Goal: Task Accomplishment & Management: Use online tool/utility

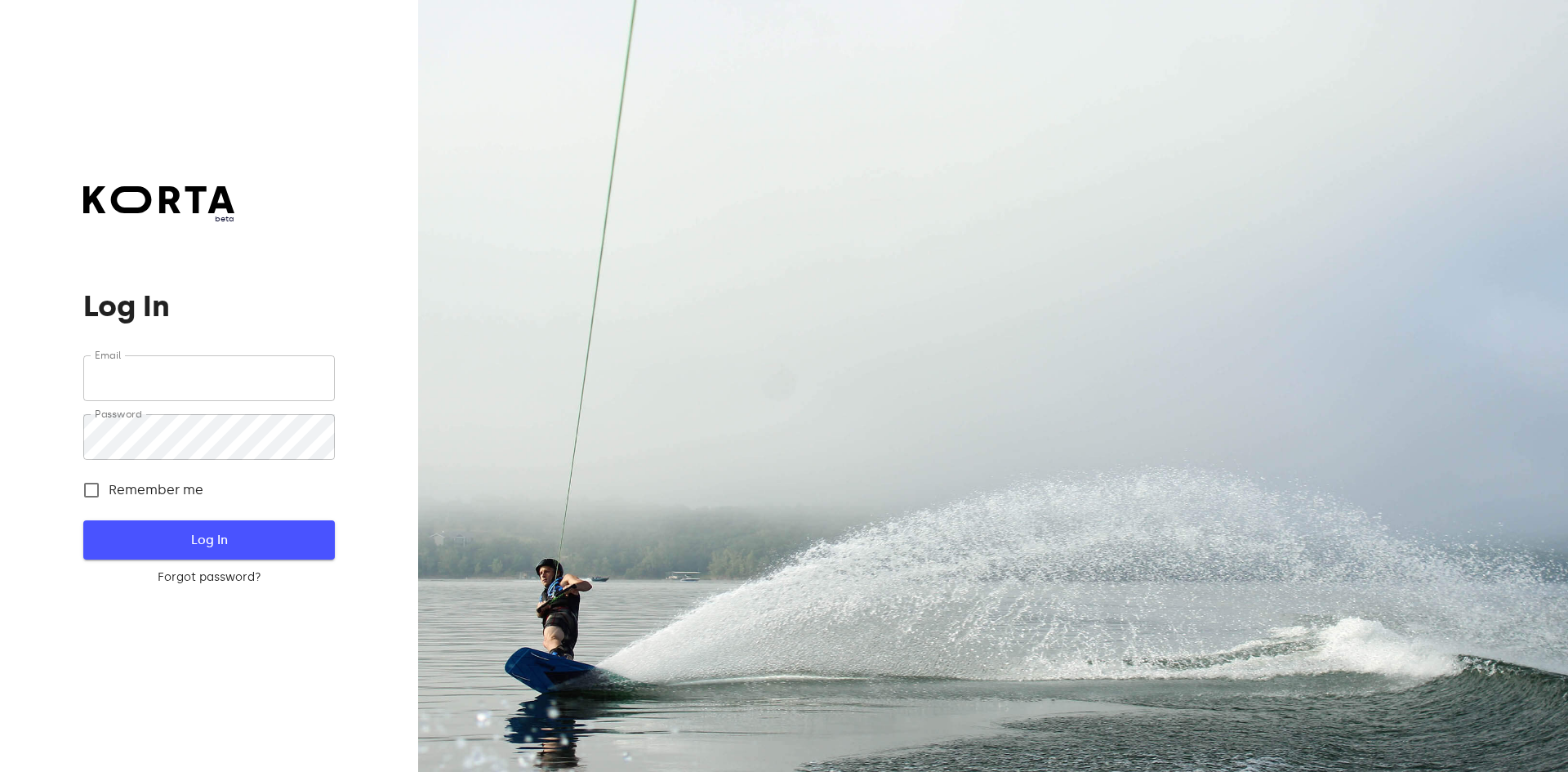
type input "[EMAIL_ADDRESS][DOMAIN_NAME]"
click at [158, 534] on span "Log In" at bounding box center [209, 540] width 199 height 21
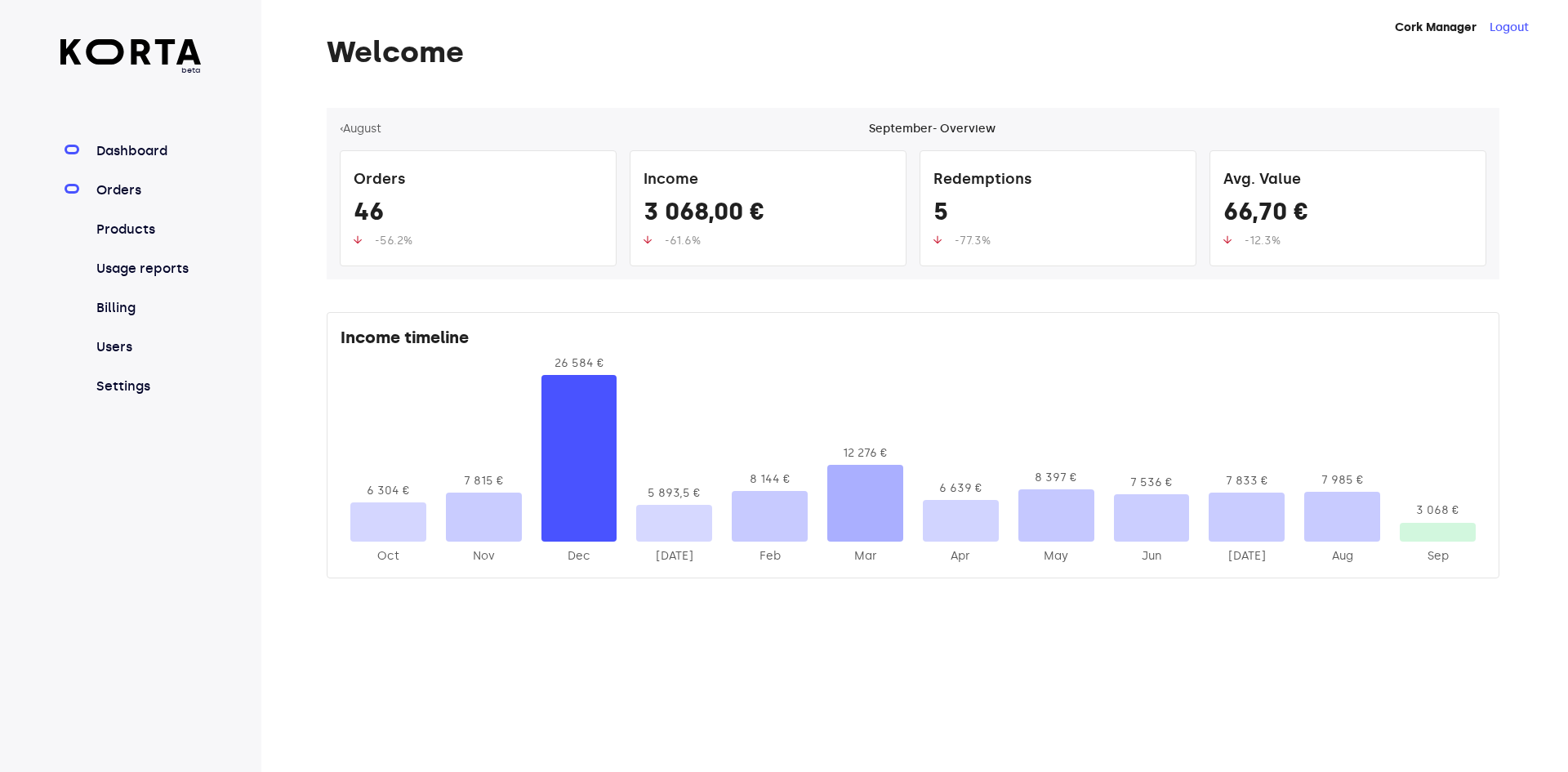
click at [126, 197] on link "Orders" at bounding box center [147, 190] width 109 height 19
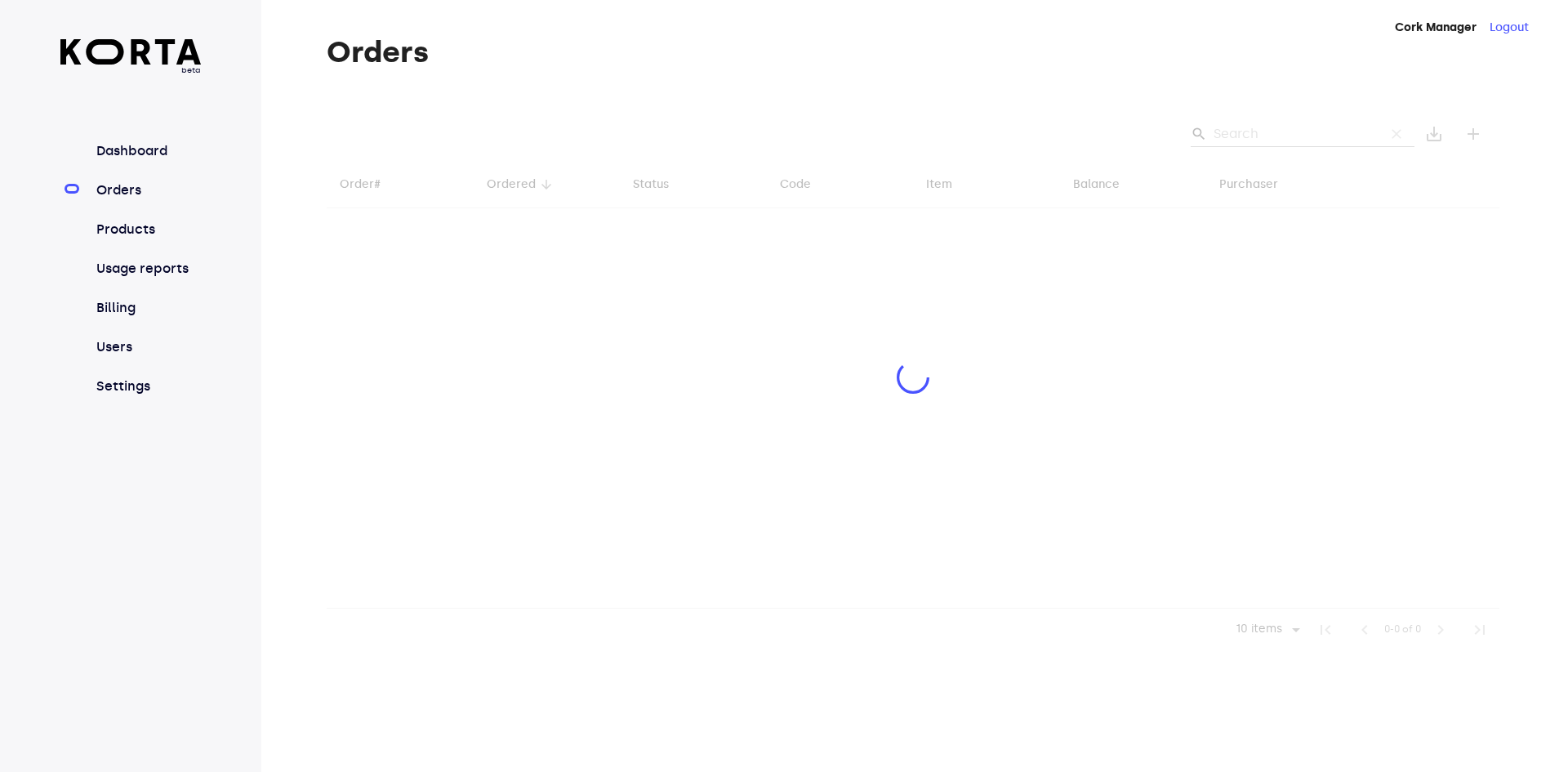
click at [1246, 135] on div at bounding box center [913, 379] width 1173 height 543
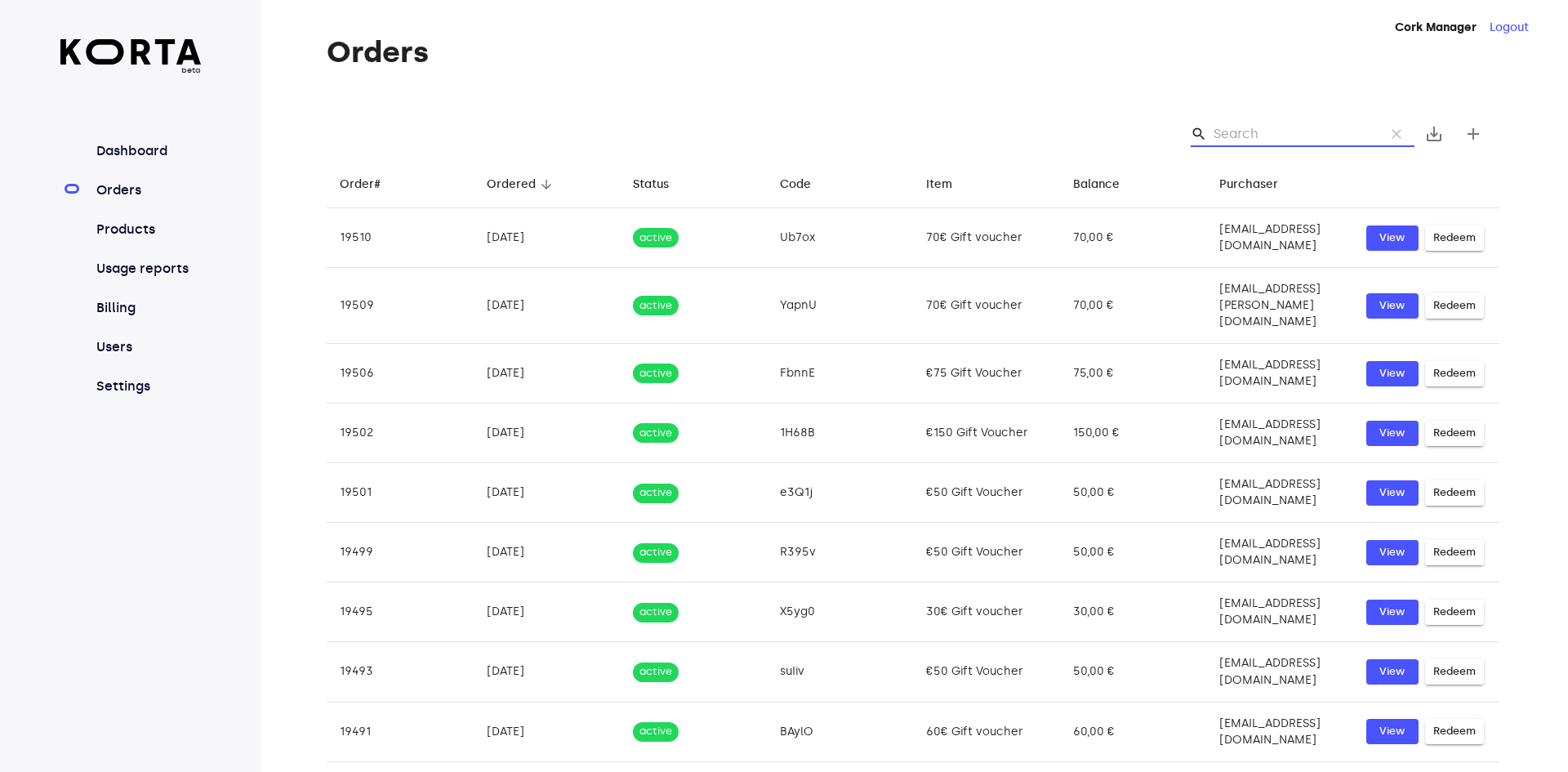
click at [1274, 137] on input "Search" at bounding box center [1292, 134] width 158 height 26
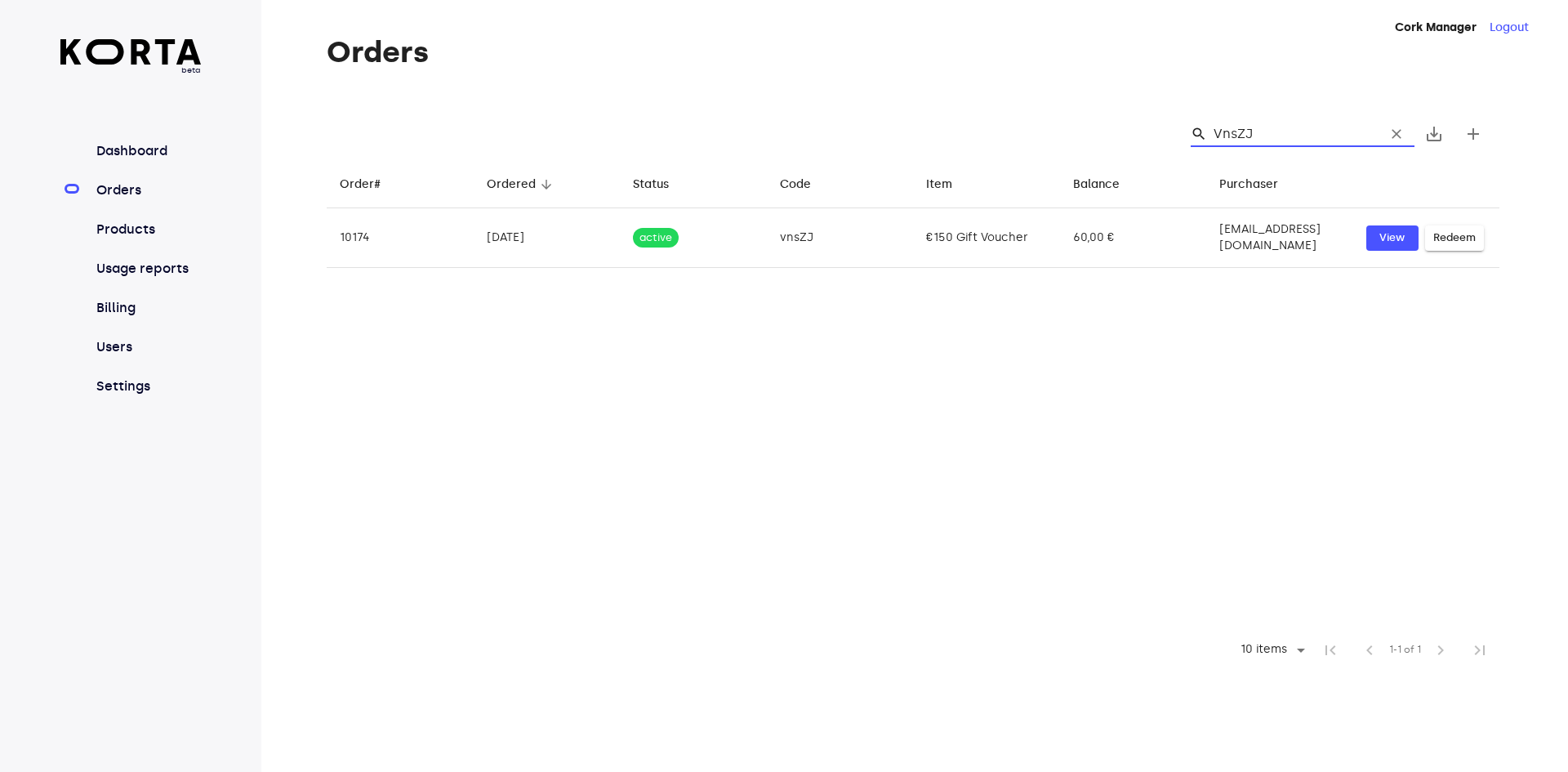
drag, startPoint x: 1320, startPoint y: 134, endPoint x: 1191, endPoint y: 124, distance: 129.4
click at [1191, 124] on div "search VnsZJ clear" at bounding box center [1296, 134] width 237 height 26
type input "VnsZJ"
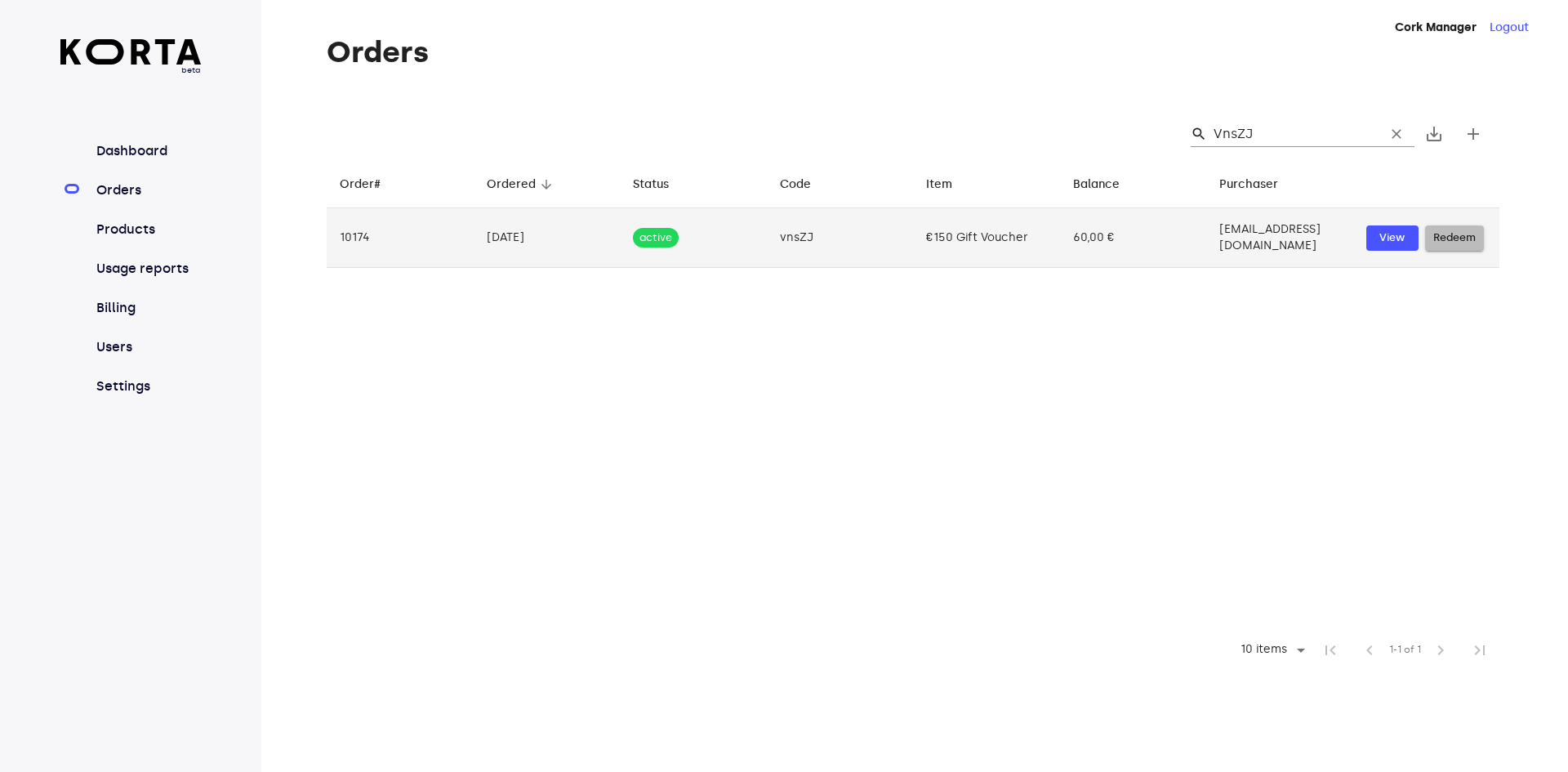
click at [1447, 232] on span "Redeem" at bounding box center [1455, 238] width 43 height 18
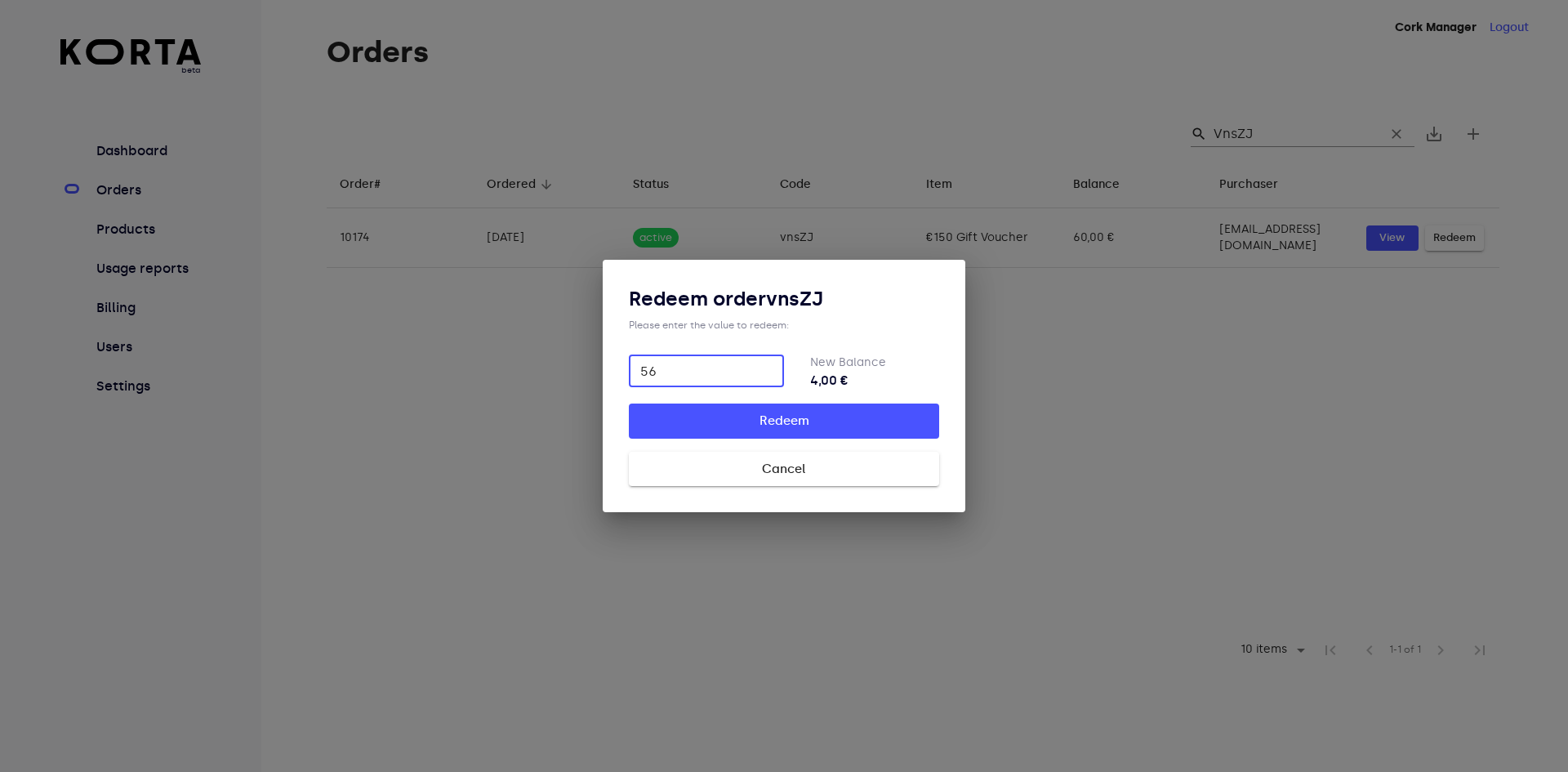
type input "56"
click at [629, 403] on button "Redeem" at bounding box center [784, 420] width 310 height 34
